Goal: Task Accomplishment & Management: Use online tool/utility

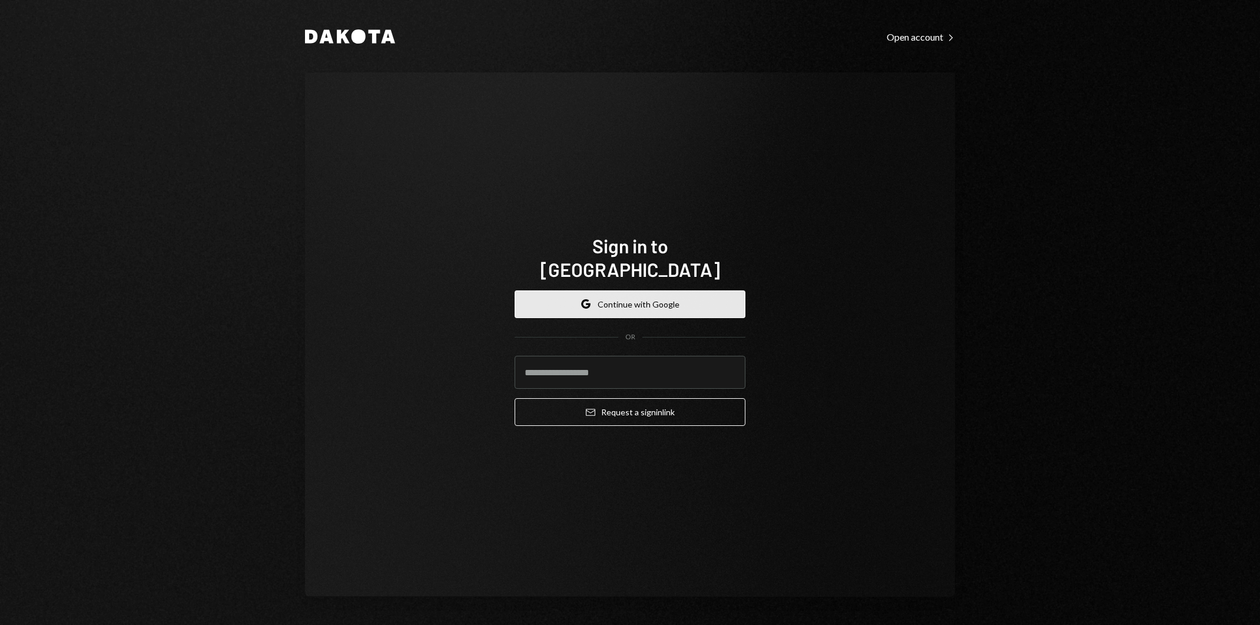
click at [670, 299] on button "Google Continue with Google" at bounding box center [630, 304] width 231 height 28
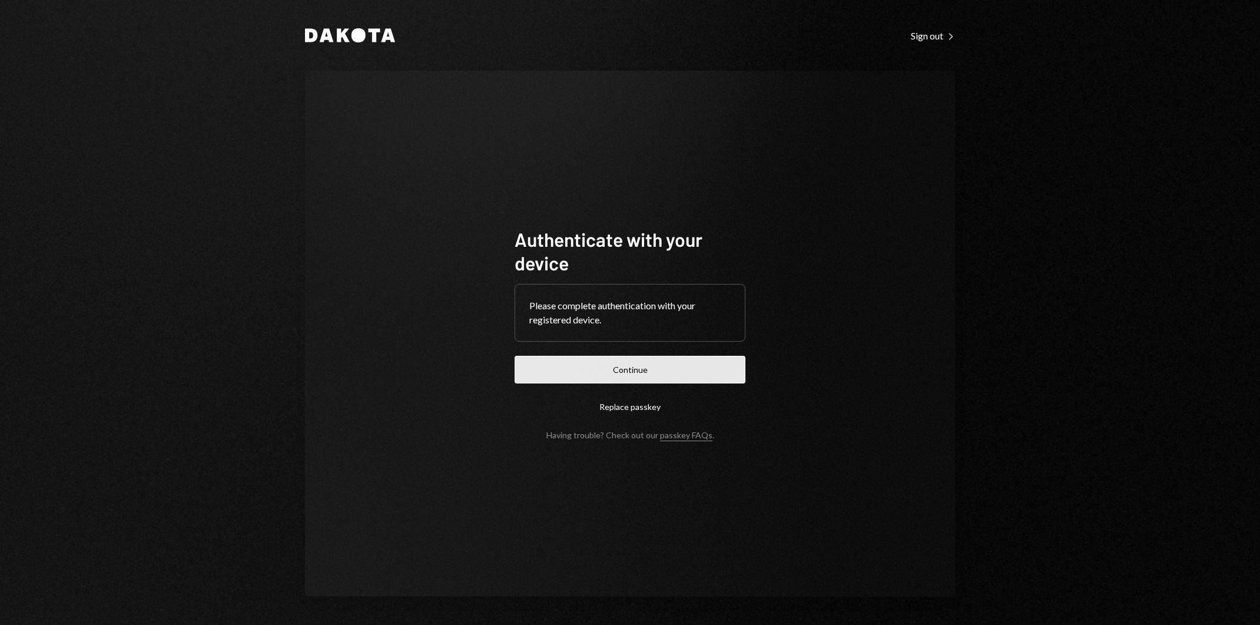
click at [707, 365] on button "Continue" at bounding box center [630, 370] width 231 height 28
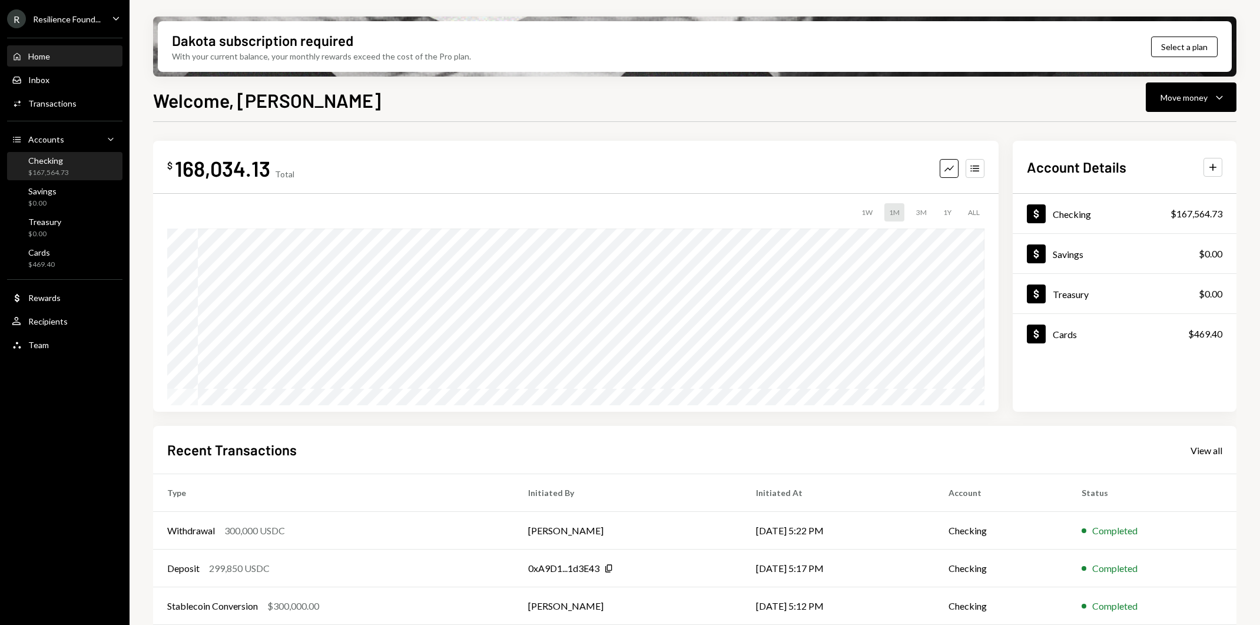
click at [91, 177] on div "Checking $167,564.73" at bounding box center [65, 166] width 106 height 22
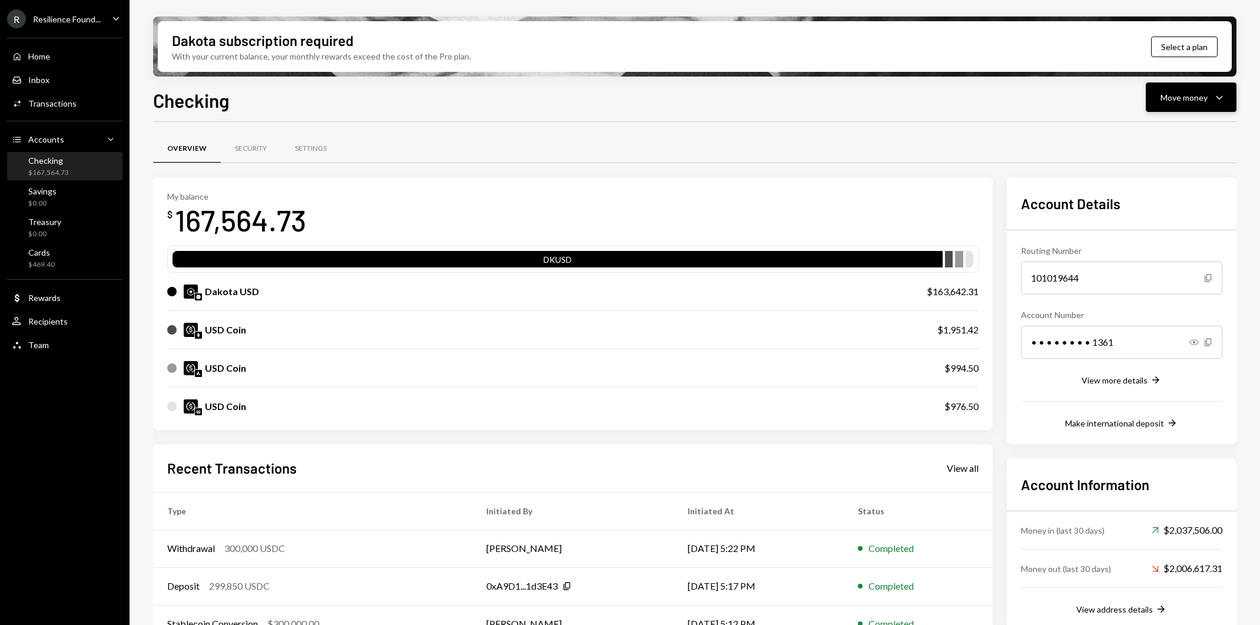
click at [1217, 94] on icon "Caret Down" at bounding box center [1219, 97] width 14 height 14
click at [1170, 136] on div "Send" at bounding box center [1182, 133] width 86 height 12
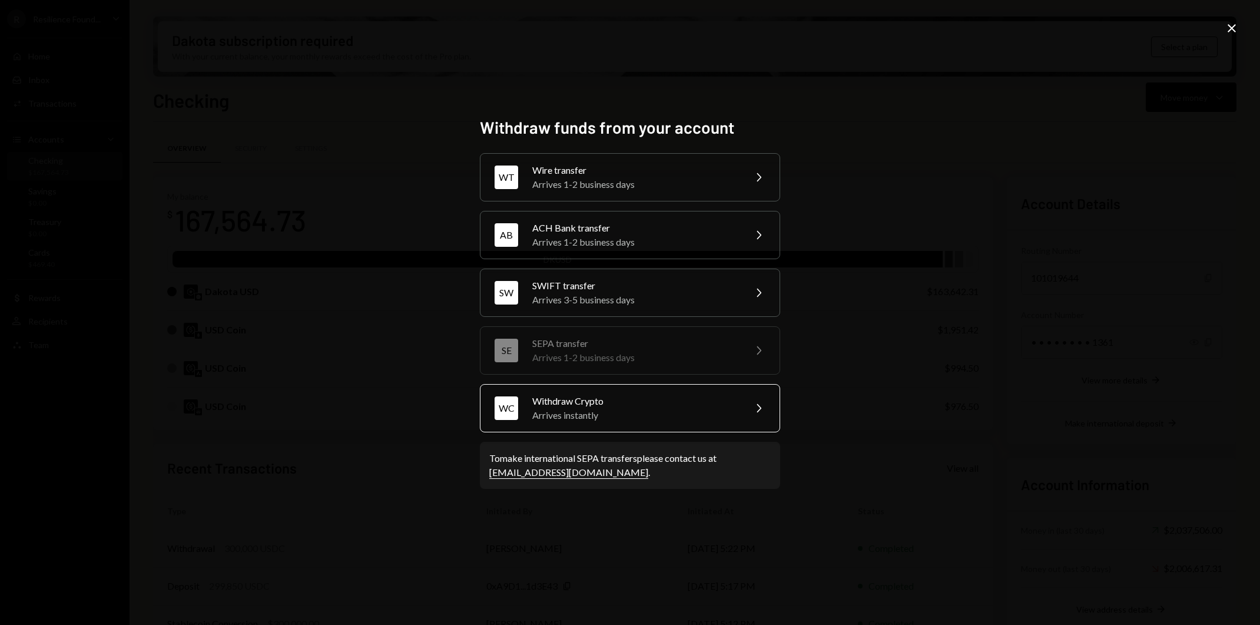
click at [671, 398] on div "Withdraw Crypto" at bounding box center [634, 401] width 205 height 14
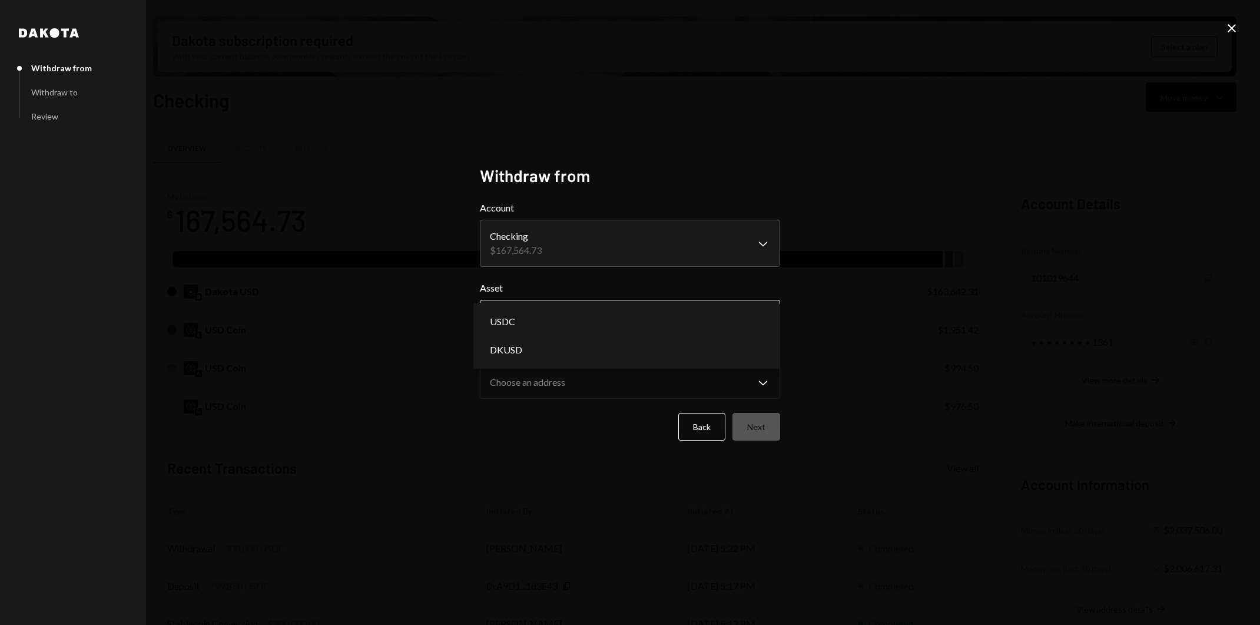
click at [658, 315] on body "R Resilience Found... Caret Down Home Home Inbox Inbox Activities Transactions …" at bounding box center [630, 312] width 1260 height 625
select select "****"
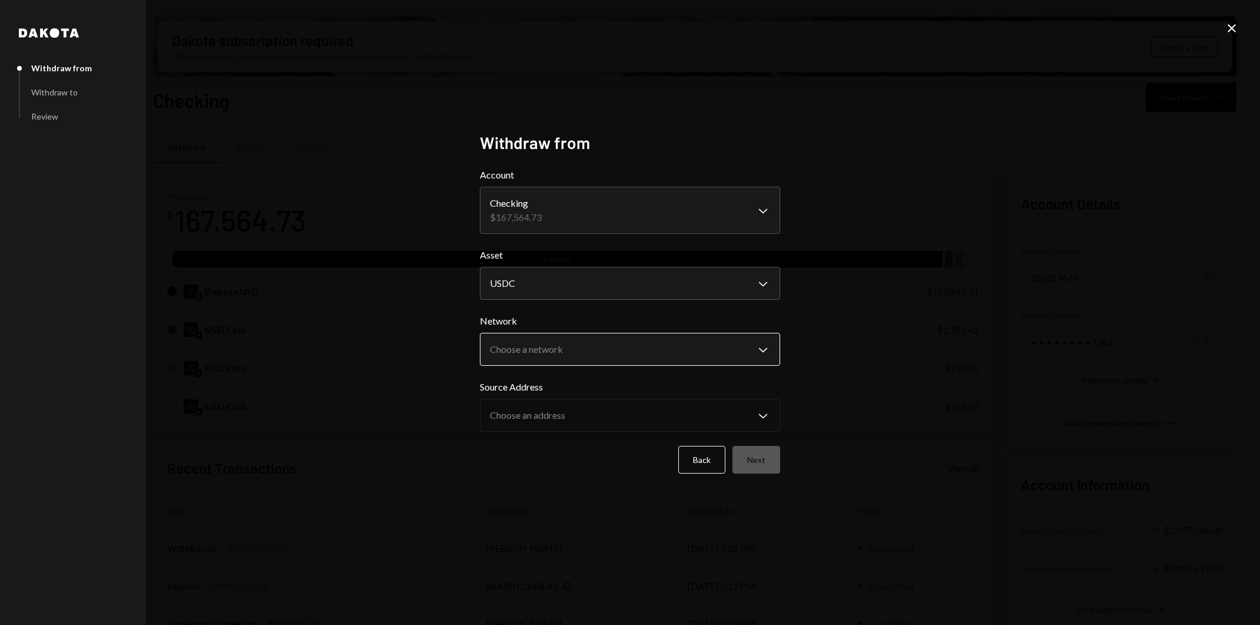
click at [645, 357] on body "R Resilience Found... Caret Down Home Home Inbox Inbox Activities Transactions …" at bounding box center [630, 312] width 1260 height 625
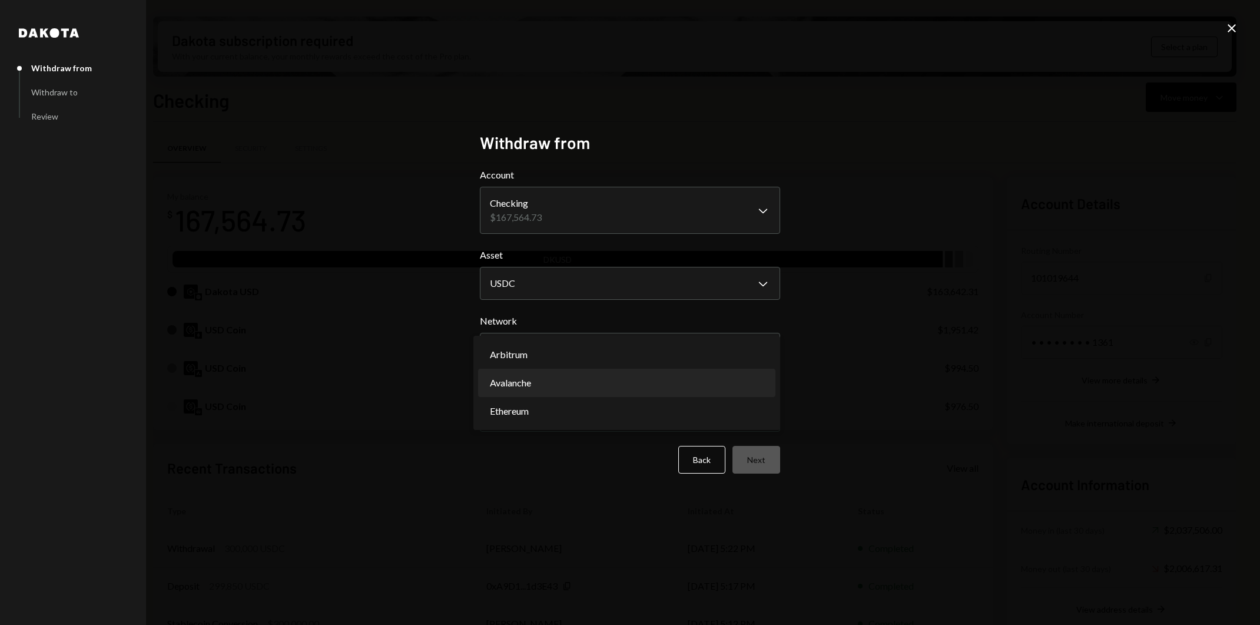
select select "**********"
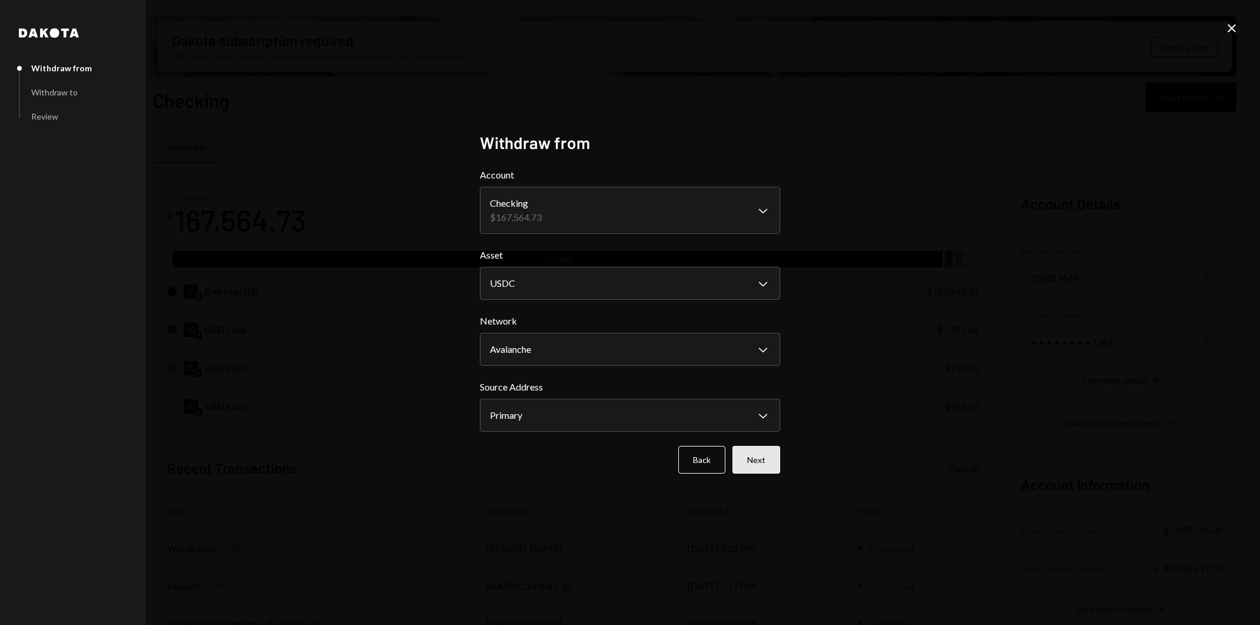
click at [750, 463] on button "Next" at bounding box center [757, 460] width 48 height 28
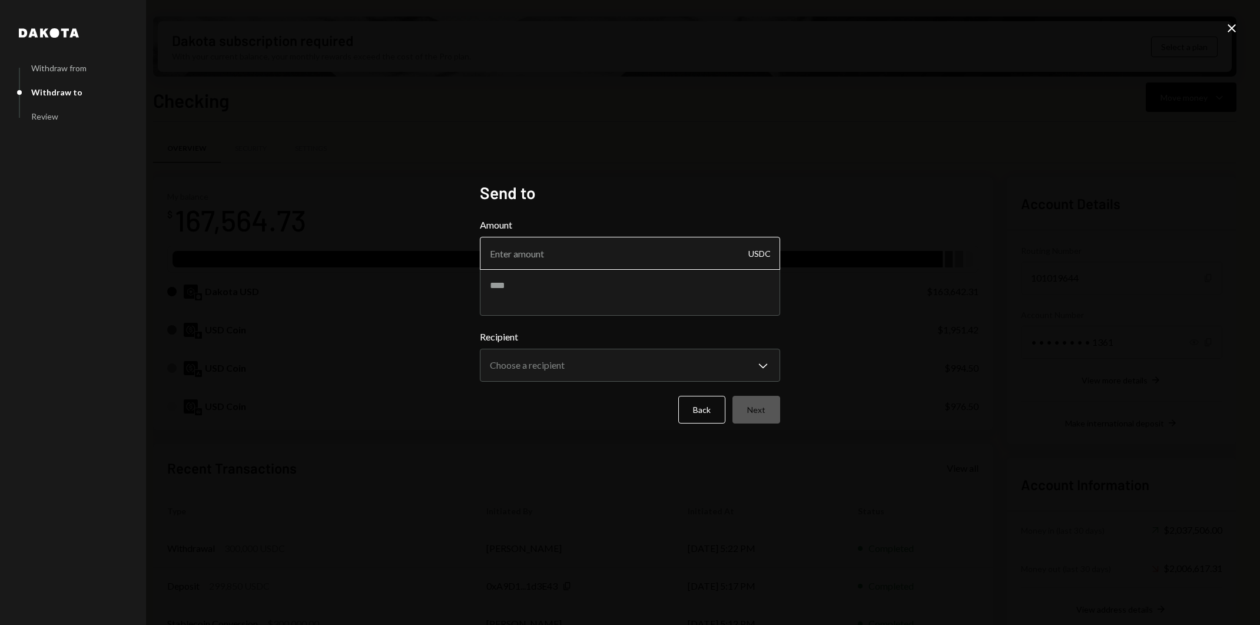
click at [609, 260] on input "Amount" at bounding box center [630, 253] width 300 height 33
type input "100"
click at [509, 290] on textarea at bounding box center [630, 292] width 300 height 47
click at [645, 363] on body "R Resilience Found... Caret Down Home Home Inbox Inbox Activities Transactions …" at bounding box center [630, 312] width 1260 height 625
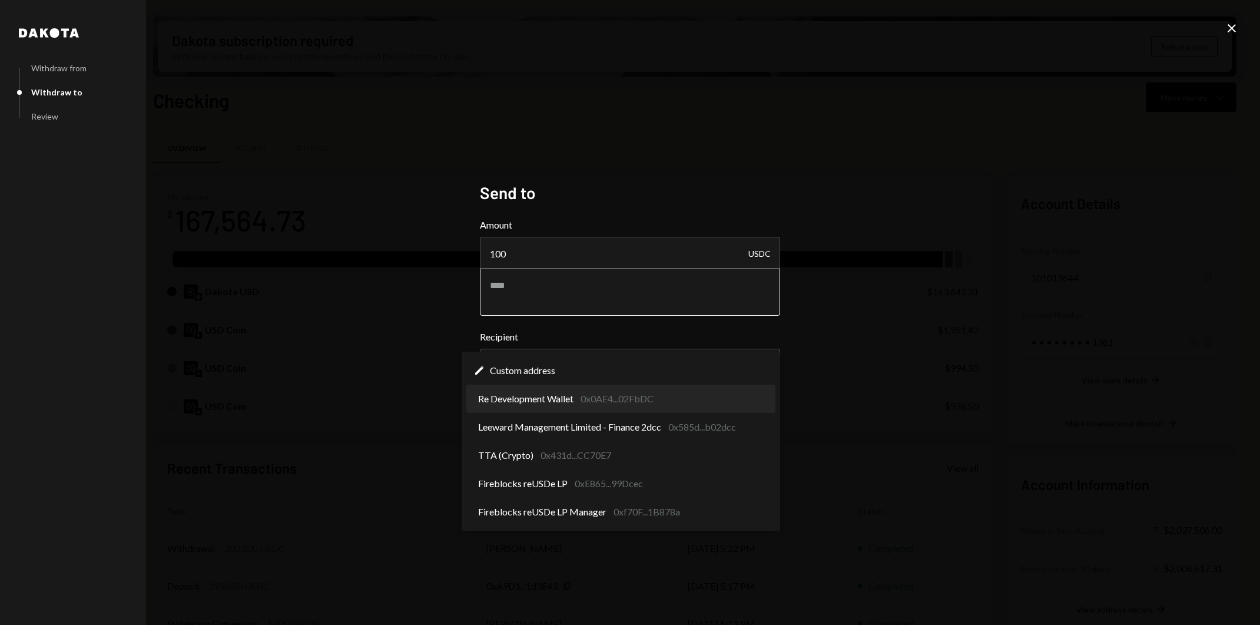
select select "**********"
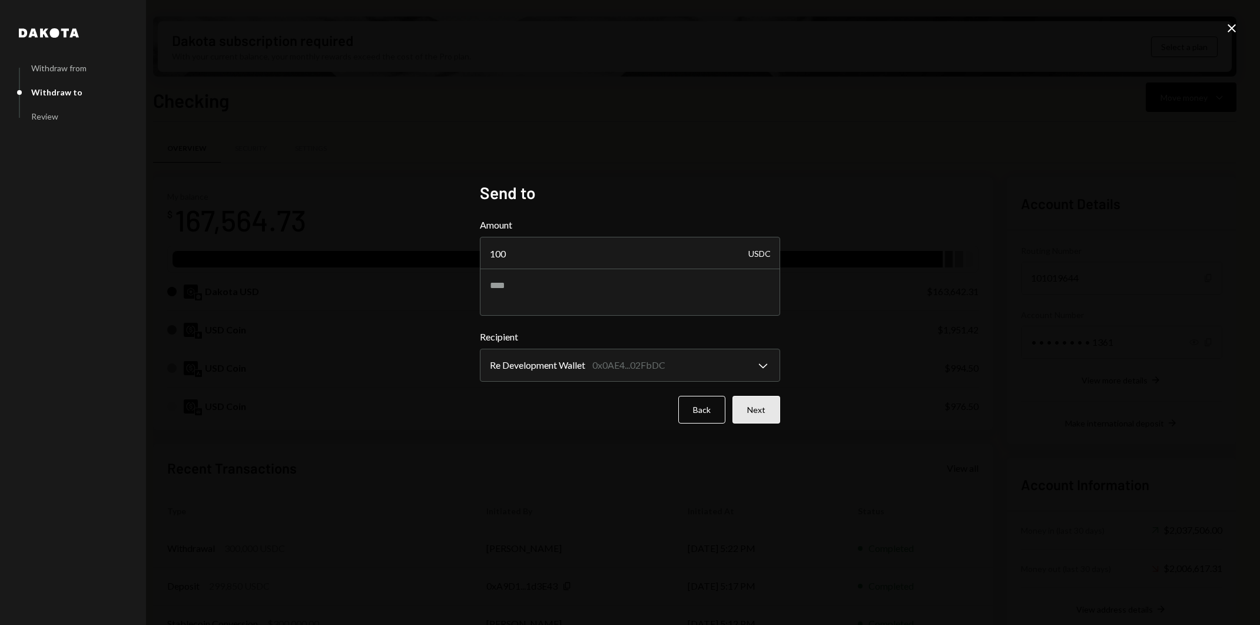
click at [766, 412] on button "Next" at bounding box center [757, 410] width 48 height 28
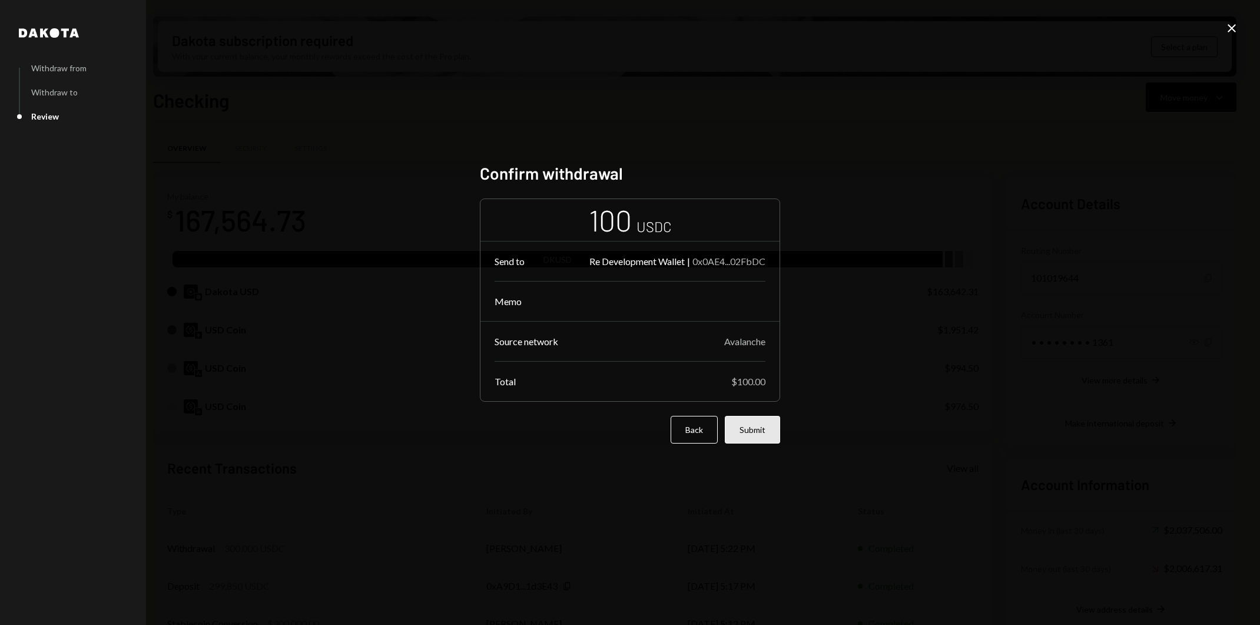
click at [763, 426] on button "Submit" at bounding box center [752, 430] width 55 height 28
